Goal: Contribute content: Add original content to the website for others to see

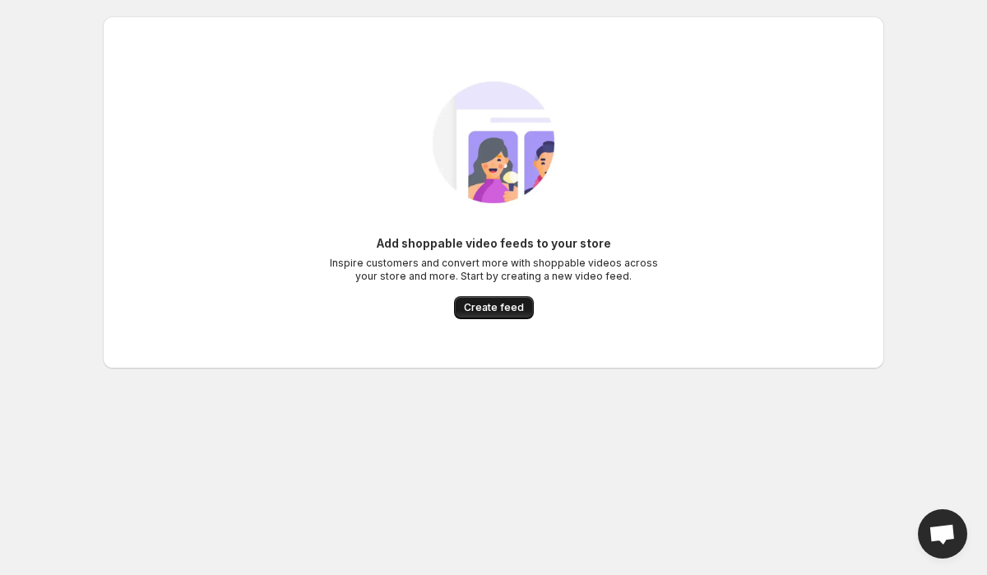
click at [507, 304] on span "Create feed" at bounding box center [494, 307] width 60 height 13
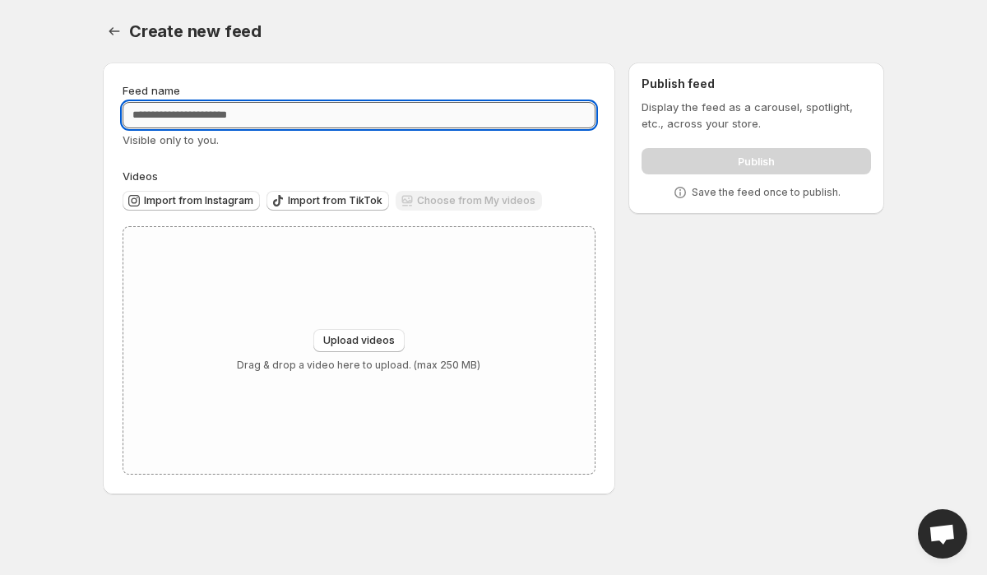
click at [252, 120] on input "Feed name" at bounding box center [359, 115] width 473 height 26
type input "*"
type input "**********"
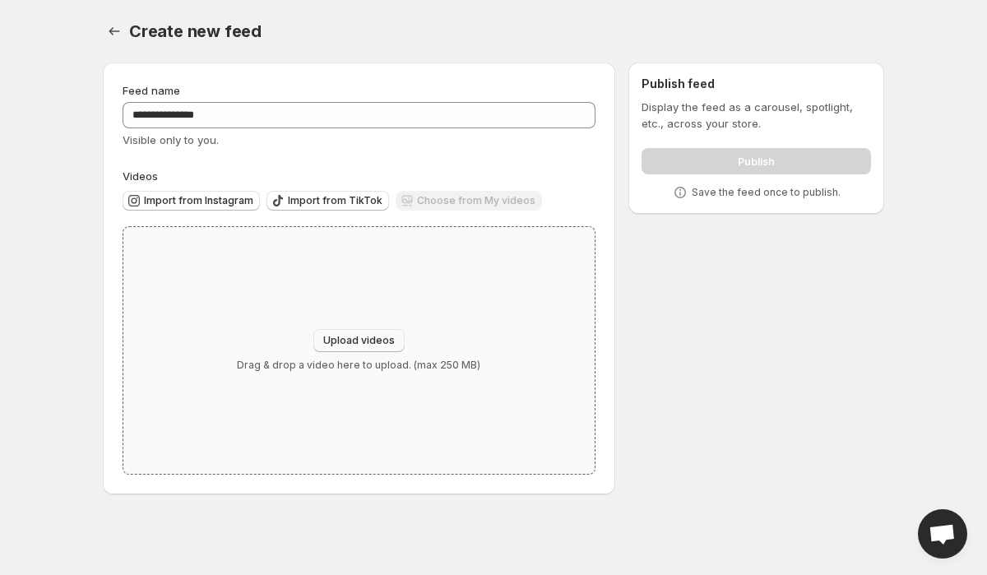
click at [361, 335] on span "Upload videos" at bounding box center [359, 340] width 72 height 13
type input "**********"
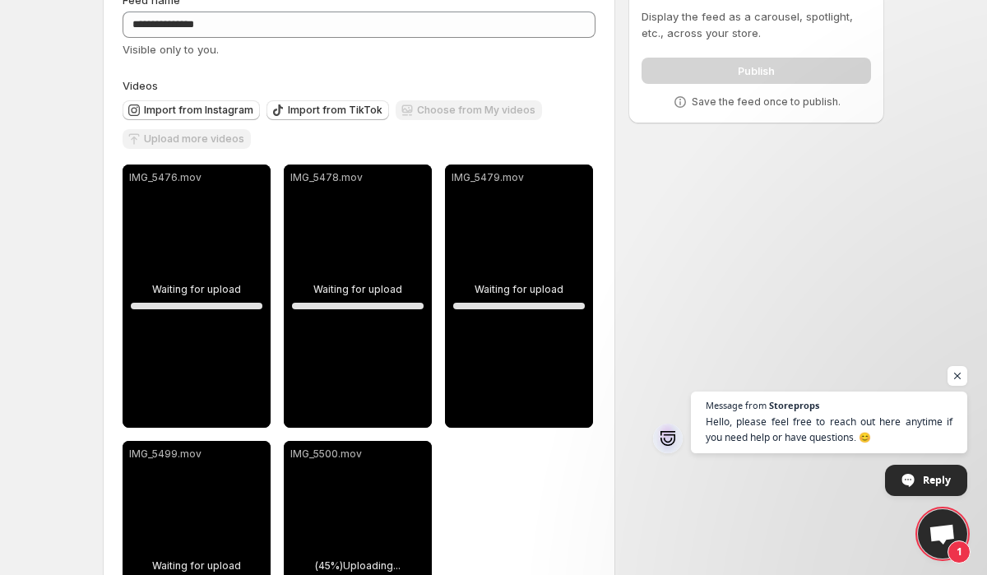
scroll to position [100, 0]
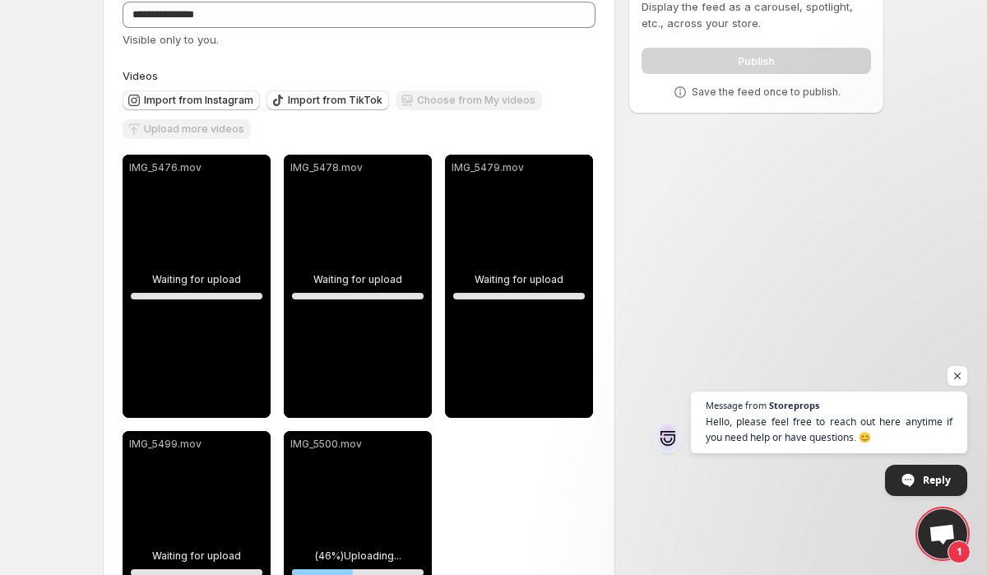
click at [485, 308] on div "IMG_5479.mov" at bounding box center [519, 286] width 148 height 263
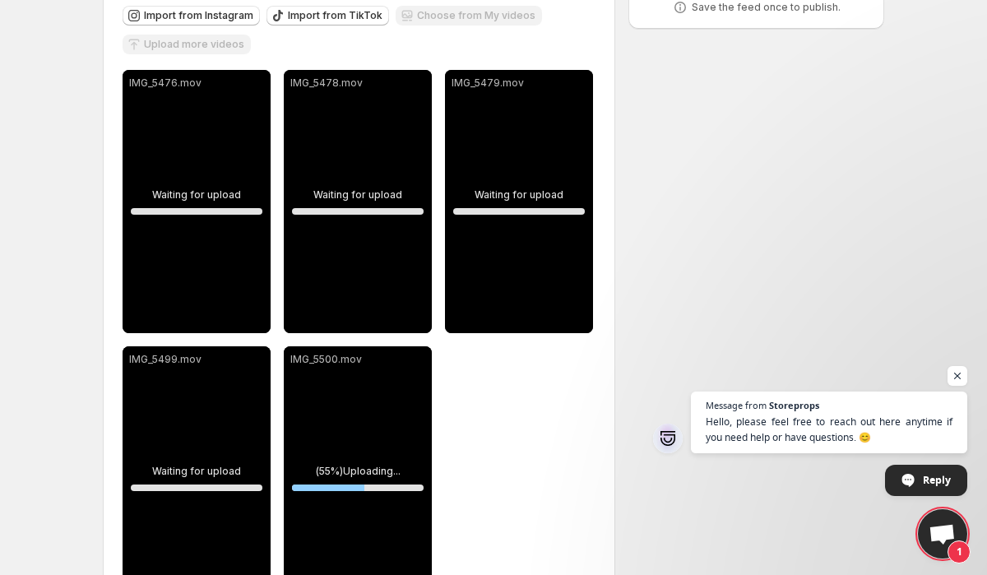
scroll to position [207, 0]
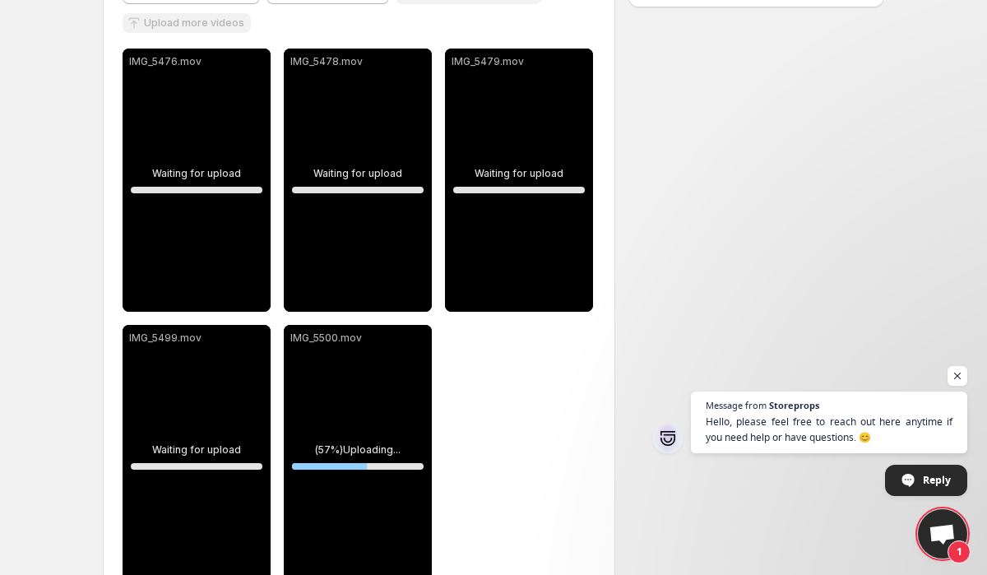
click at [457, 244] on div "IMG_5479.mov" at bounding box center [519, 180] width 148 height 263
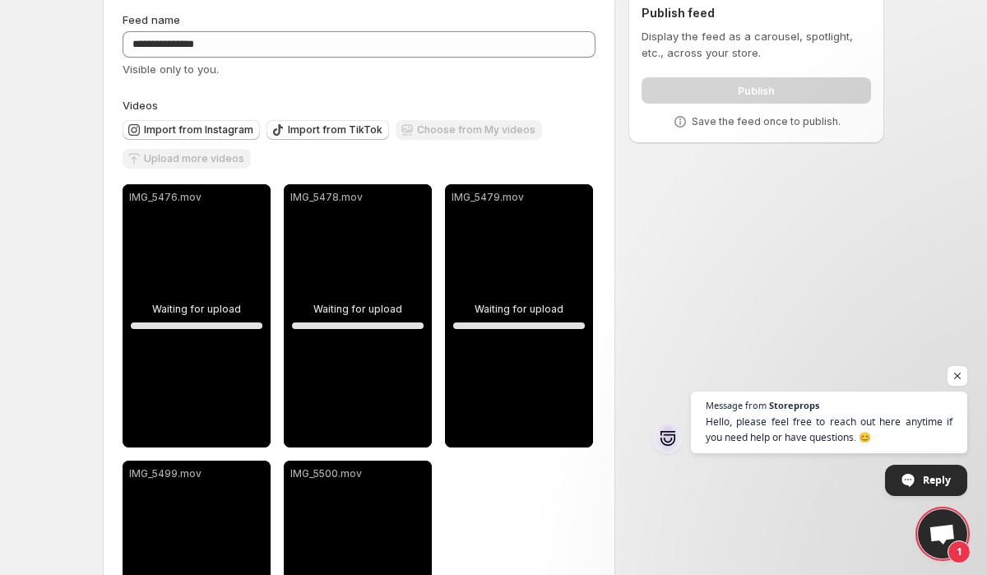
scroll to position [0, 0]
